Goal: Navigation & Orientation: Find specific page/section

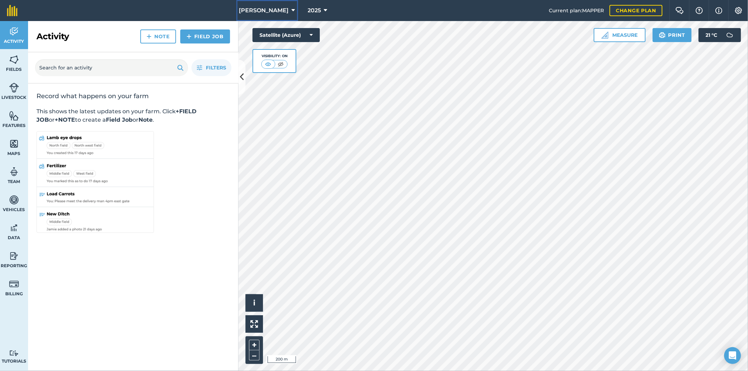
click at [282, 12] on span "[PERSON_NAME]" at bounding box center [264, 10] width 50 height 8
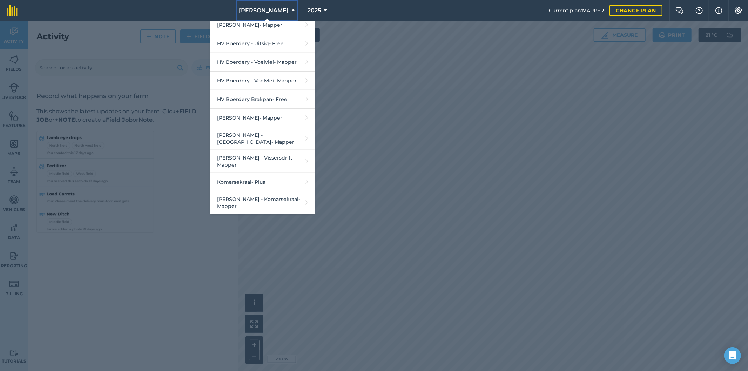
scroll to position [584, 0]
click at [271, 121] on link "[PERSON_NAME]" at bounding box center [262, 117] width 105 height 19
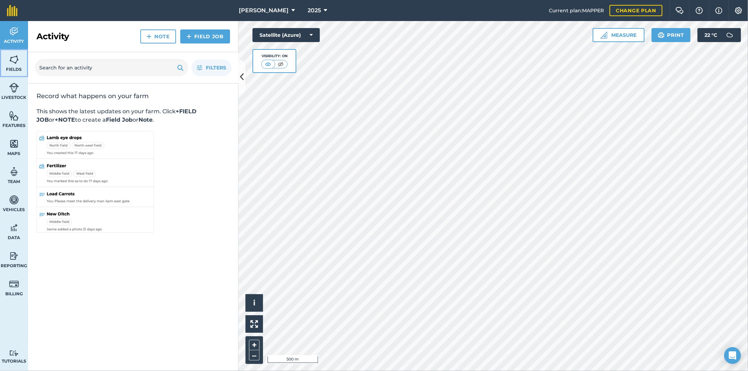
click at [19, 61] on link "Fields" at bounding box center [14, 63] width 28 height 28
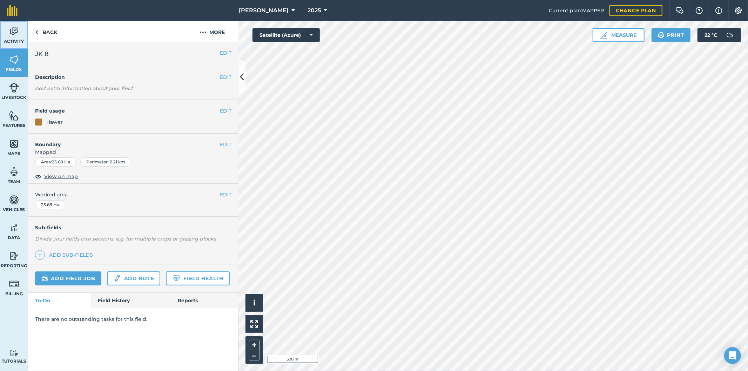
click at [17, 43] on span "Activity" at bounding box center [14, 42] width 28 height 6
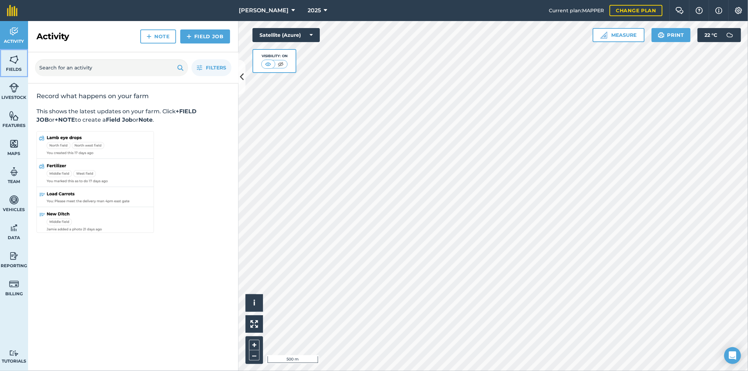
click at [21, 62] on link "Fields" at bounding box center [14, 63] width 28 height 28
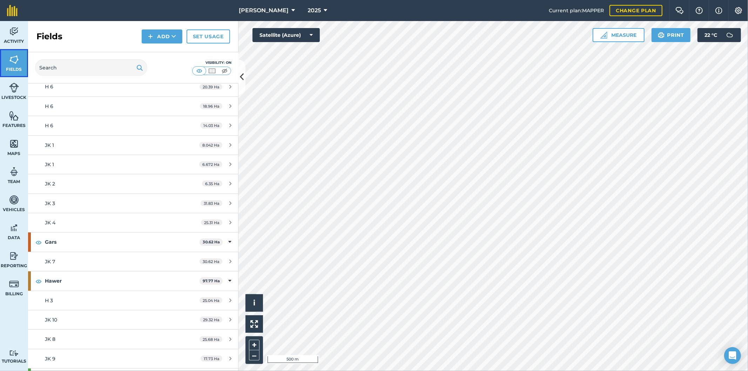
scroll to position [156, 0]
